Goal: Book appointment/travel/reservation

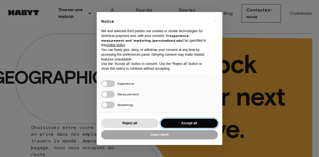
click at [209, 121] on button "Accept all" at bounding box center [189, 123] width 57 height 9
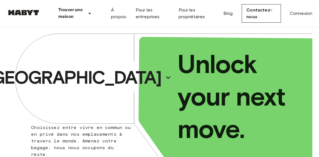
click at [91, 13] on icon at bounding box center [89, 13] width 7 height 7
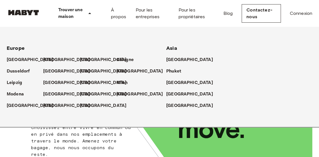
click at [53, 63] on p "[GEOGRAPHIC_DATA]" at bounding box center [66, 60] width 47 height 7
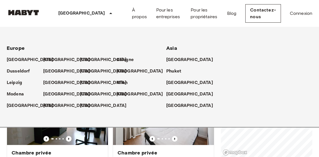
click at [107, 13] on icon at bounding box center [110, 13] width 7 height 7
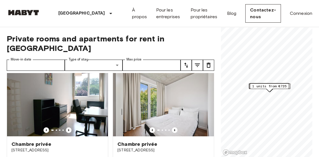
scroll to position [14, 0]
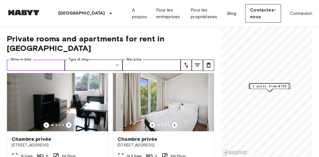
click at [47, 60] on input "Move-in date" at bounding box center [36, 65] width 58 height 11
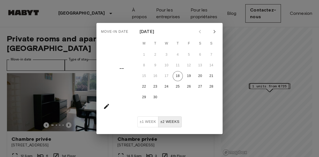
click at [213, 32] on icon "Next month" at bounding box center [214, 31] width 7 height 7
click at [213, 31] on icon "Next month" at bounding box center [214, 31] width 7 height 7
click at [215, 32] on icon "Next month" at bounding box center [214, 31] width 7 height 7
click at [204, 29] on button "Previous month" at bounding box center [200, 32] width 10 height 10
click at [144, 98] on button "24" at bounding box center [144, 98] width 10 height 10
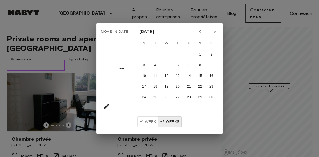
type input "**********"
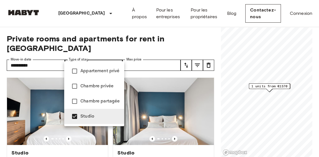
click at [164, 48] on div at bounding box center [159, 78] width 319 height 157
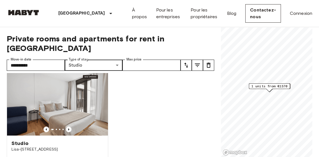
scroll to position [510, 0]
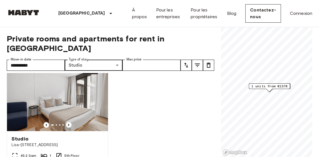
click at [188, 109] on div "Studio Fischerstraße 11 31.83 Sqm 1 4th Floor Move-in from 19 Nov 25 1 280 € 1 …" at bounding box center [108, 115] width 212 height 84
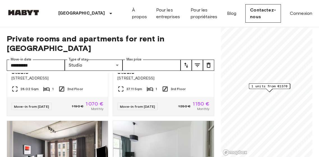
scroll to position [203, 0]
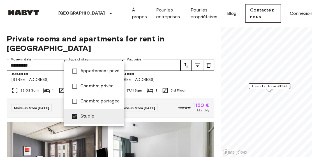
click at [108, 89] on span "Chambre privée" at bounding box center [100, 86] width 39 height 7
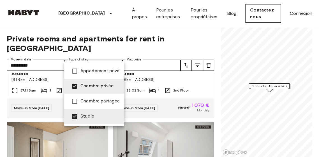
type input "**********"
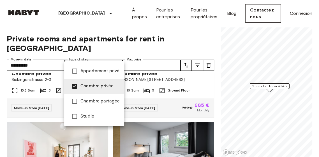
scroll to position [327, 0]
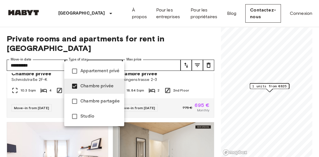
click at [198, 36] on div at bounding box center [159, 78] width 319 height 157
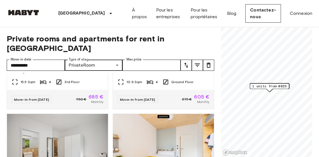
scroll to position [89, 0]
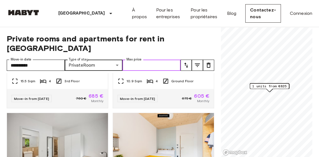
click at [168, 60] on input "Max price" at bounding box center [152, 65] width 58 height 11
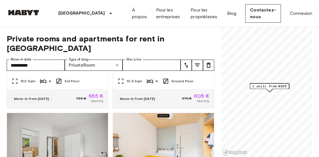
click at [187, 62] on icon "tune" at bounding box center [186, 65] width 7 height 7
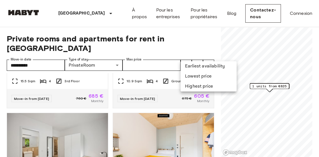
click at [211, 79] on li "Lowest price" at bounding box center [209, 77] width 56 height 10
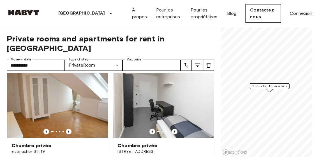
scroll to position [135, 0]
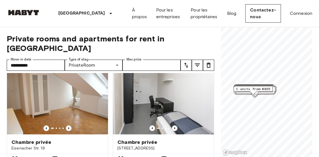
click at [270, 88] on span "1 units from €825" at bounding box center [253, 89] width 34 height 5
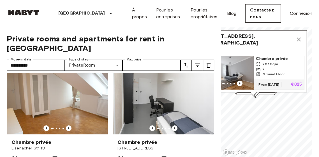
click at [301, 40] on icon "Map marker" at bounding box center [299, 39] width 7 height 7
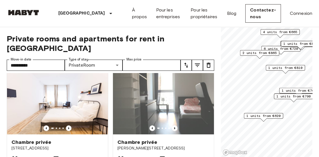
scroll to position [11, 0]
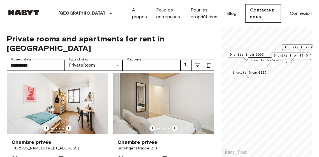
scroll to position [135, 0]
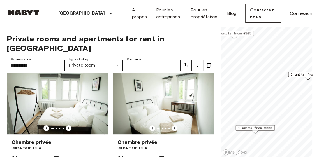
scroll to position [11, 0]
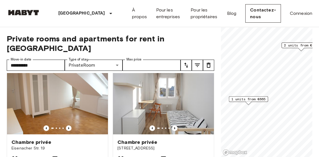
click at [257, 100] on span "1 units from €665" at bounding box center [248, 99] width 34 height 5
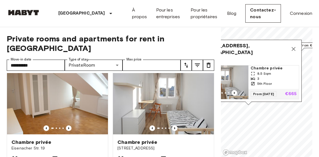
click at [267, 75] on span "8.5 Sqm" at bounding box center [264, 73] width 14 height 5
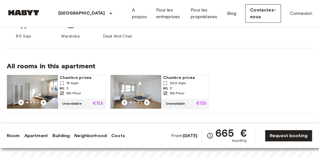
scroll to position [259, 0]
